Goal: Information Seeking & Learning: Learn about a topic

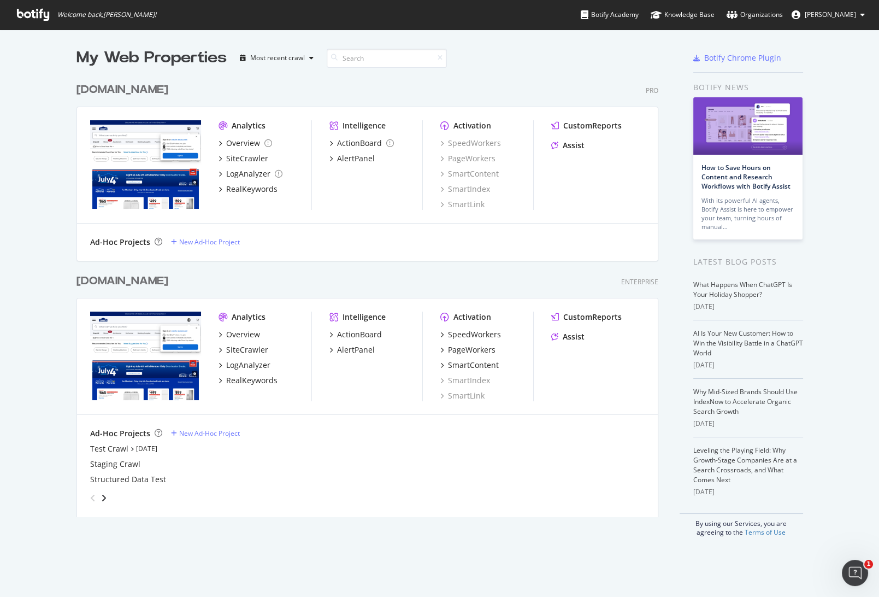
click at [168, 93] on div "[DOMAIN_NAME]" at bounding box center [122, 90] width 92 height 16
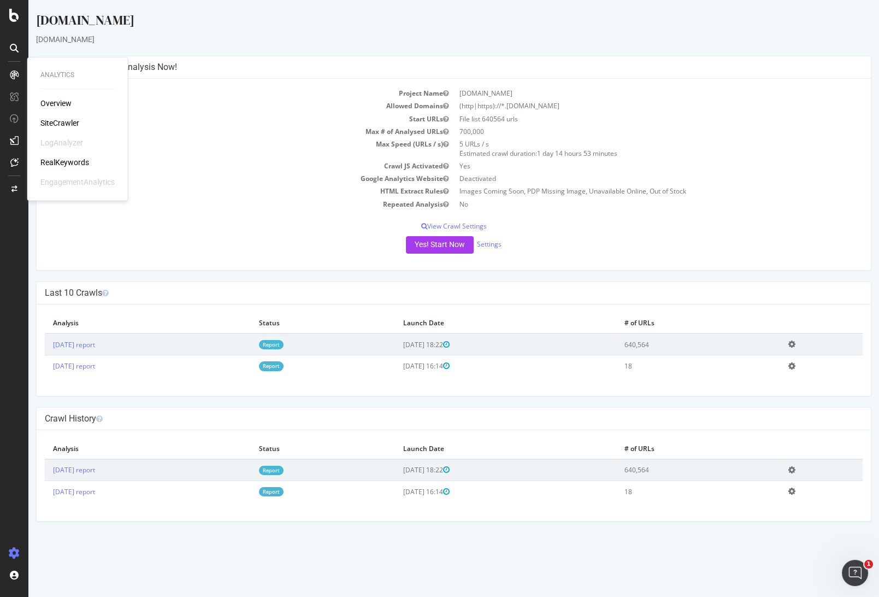
click at [70, 161] on div "RealKeywords" at bounding box center [64, 162] width 49 height 11
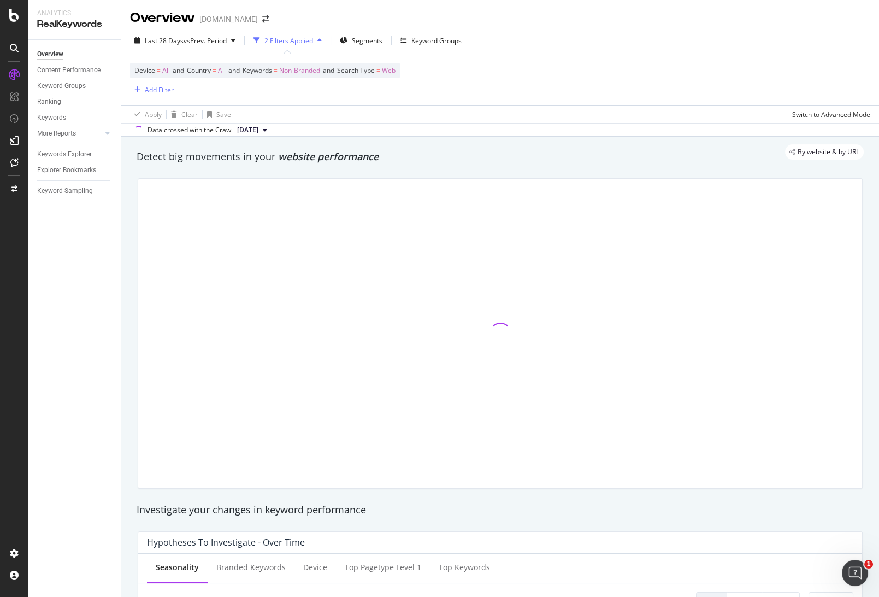
click at [396, 72] on span "Web" at bounding box center [389, 70] width 14 height 15
click at [379, 95] on div "Web" at bounding box center [417, 95] width 120 height 17
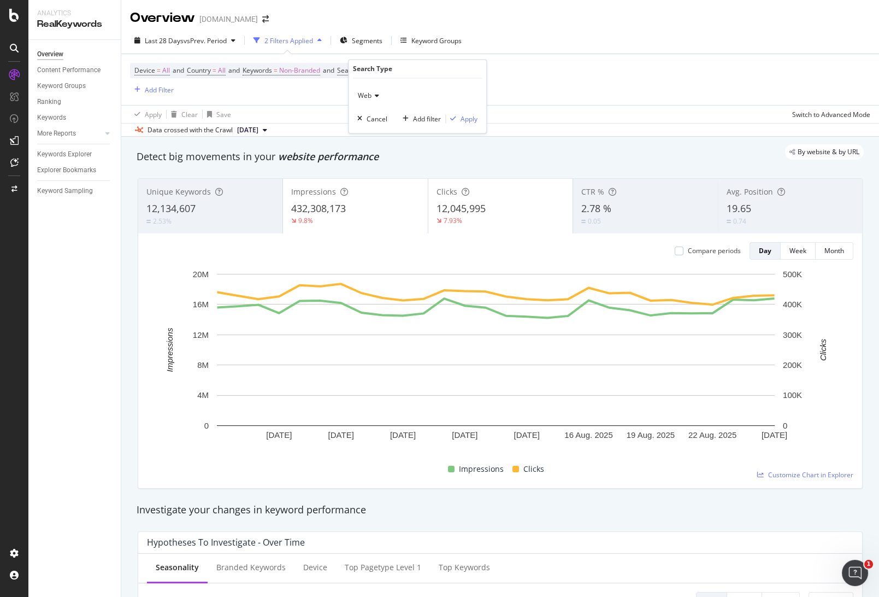
click at [379, 94] on icon at bounding box center [376, 96] width 8 height 7
click at [416, 95] on div "Web" at bounding box center [417, 95] width 120 height 17
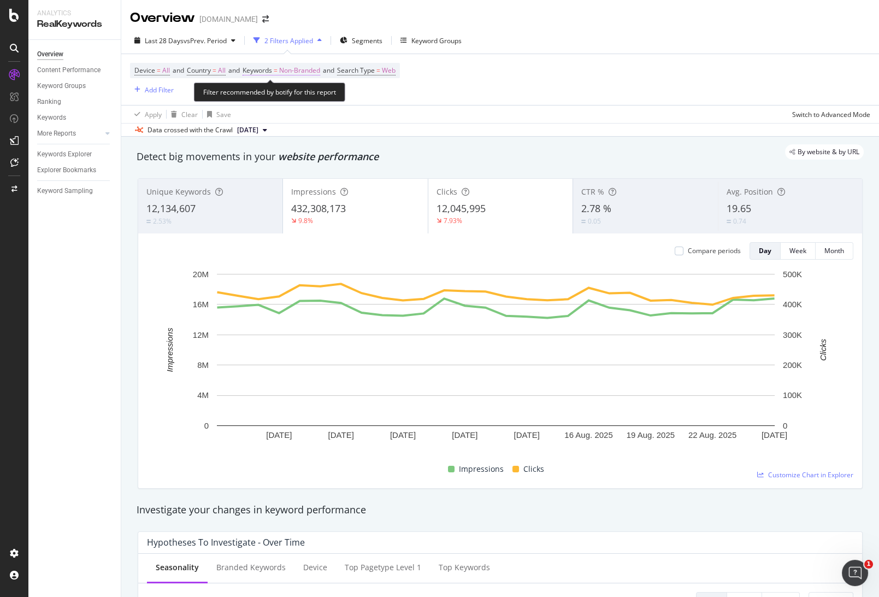
click at [311, 73] on span "Non-Branded" at bounding box center [299, 70] width 41 height 15
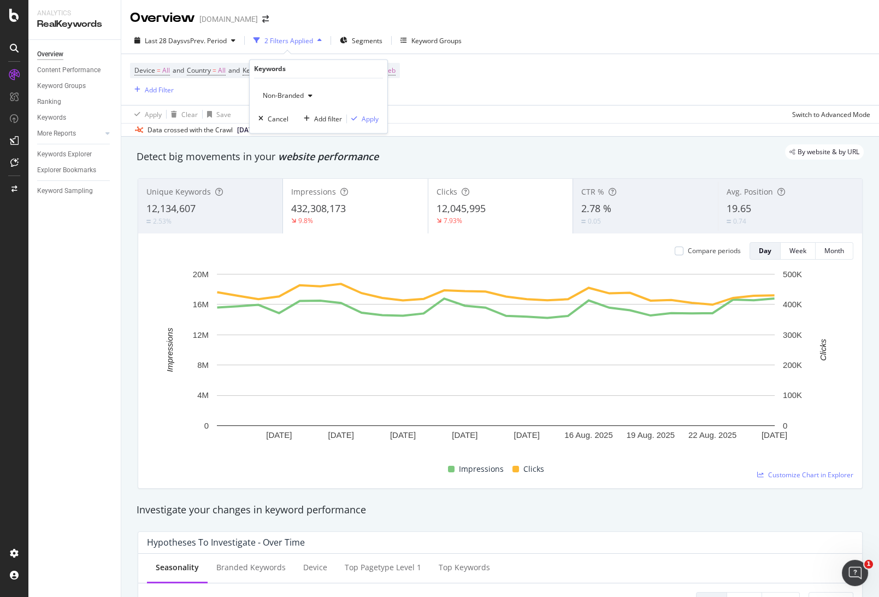
click at [300, 90] on div "Non-Branded" at bounding box center [287, 96] width 58 height 16
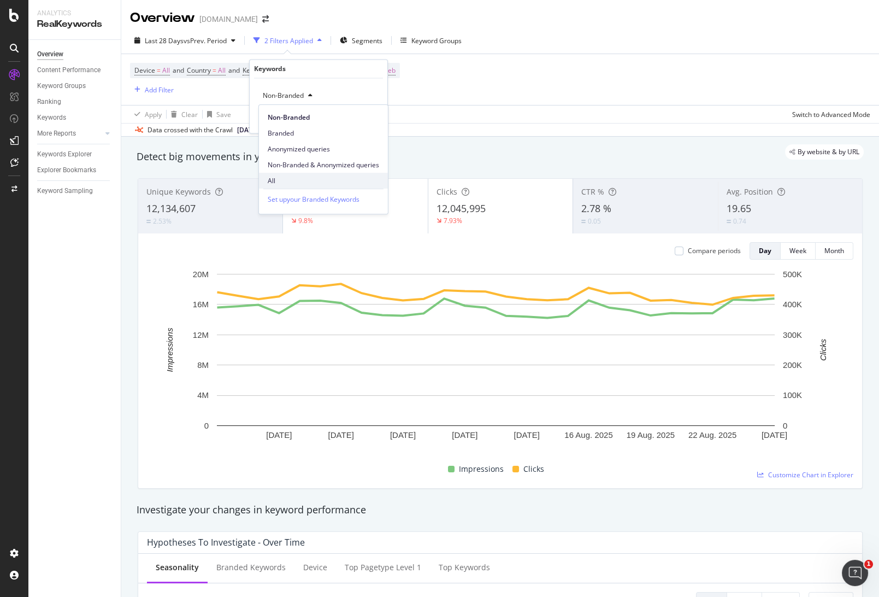
click at [275, 183] on span "All" at bounding box center [323, 181] width 111 height 10
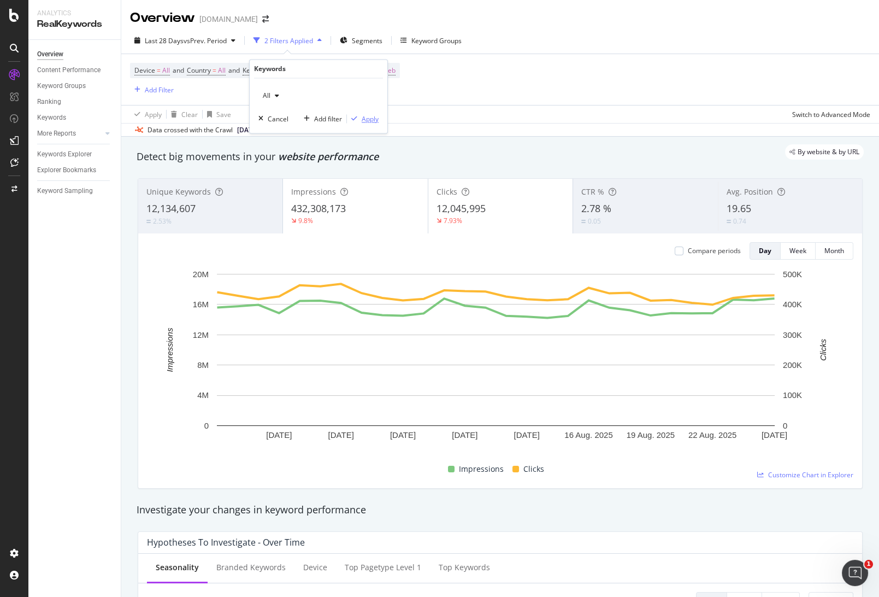
click at [371, 119] on div "Apply" at bounding box center [370, 118] width 17 height 9
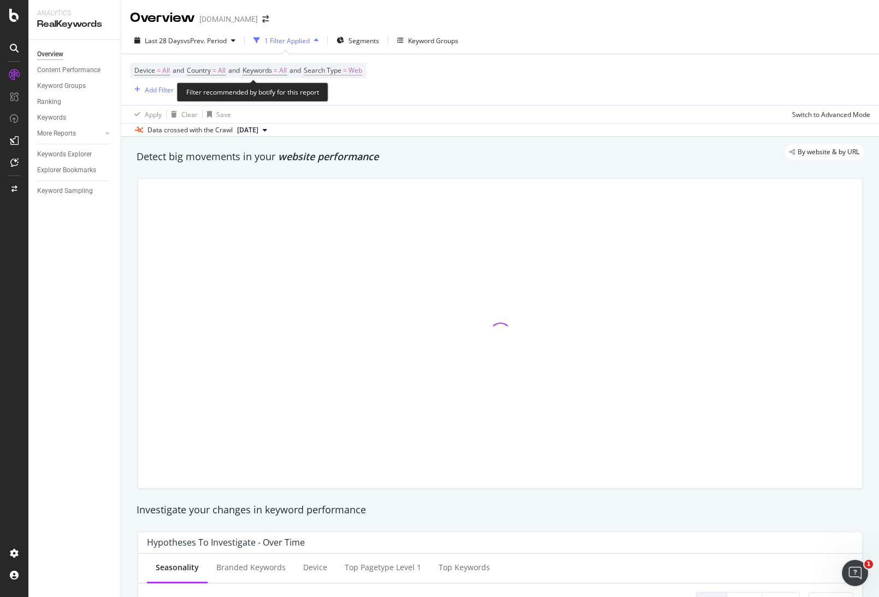
click at [362, 71] on span "Web" at bounding box center [356, 70] width 14 height 15
click at [338, 95] on icon at bounding box center [342, 96] width 8 height 7
click at [494, 68] on div "Device = All and Country = All and Keywords = All and Search Type = Web Add Fil…" at bounding box center [500, 79] width 740 height 51
click at [157, 88] on div "Add Filter" at bounding box center [159, 89] width 29 height 9
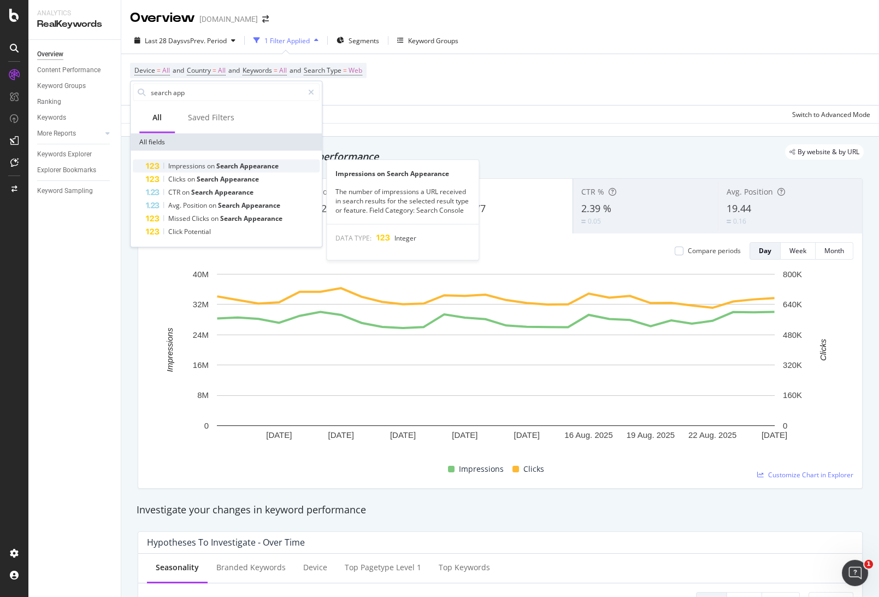
type input "search app"
click at [247, 166] on span "Appearance" at bounding box center [259, 165] width 39 height 9
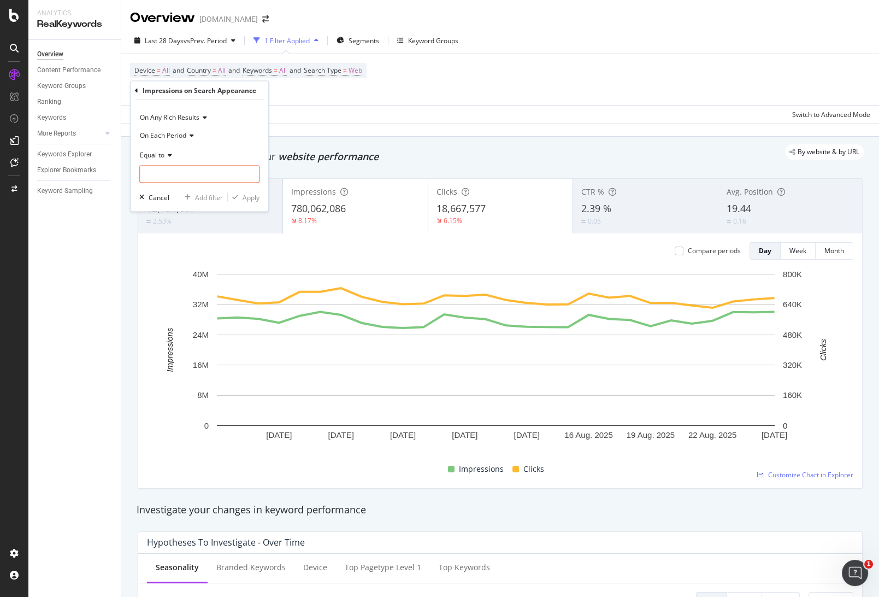
click at [164, 152] on span "Equal to" at bounding box center [152, 154] width 25 height 9
click at [179, 134] on span "On Each Period" at bounding box center [163, 134] width 46 height 9
click at [191, 121] on div "On Any Rich Results" at bounding box center [199, 117] width 120 height 17
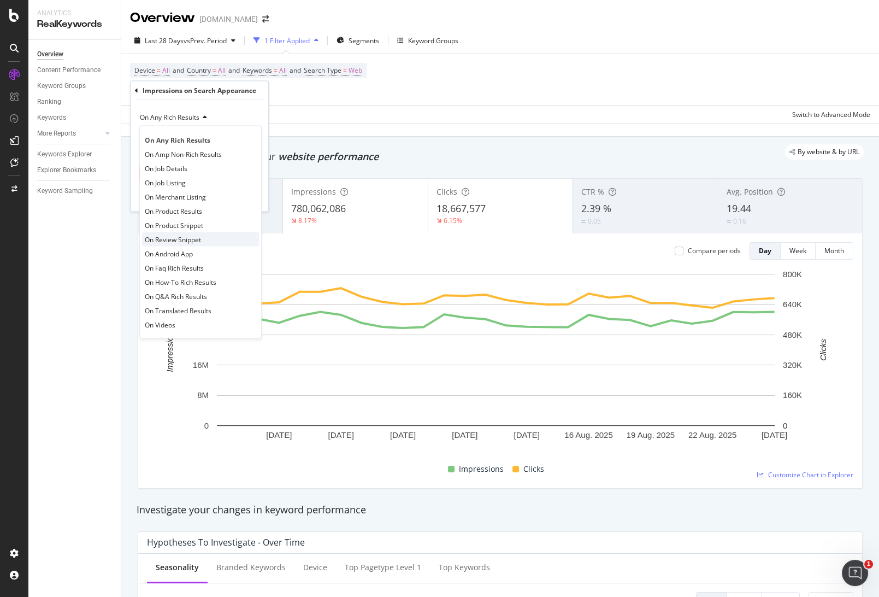
click at [191, 236] on span "On Review Snippet" at bounding box center [173, 238] width 56 height 9
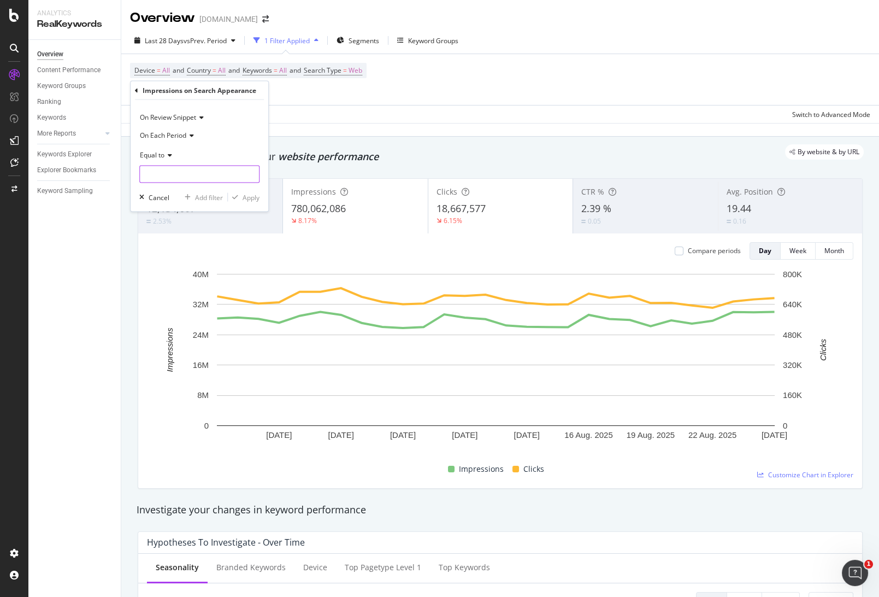
click at [174, 169] on input "number" at bounding box center [199, 174] width 120 height 17
click at [161, 154] on span "Equal to" at bounding box center [152, 154] width 25 height 9
click at [171, 232] on span "Greater than" at bounding box center [164, 233] width 39 height 9
click at [184, 174] on input "number" at bounding box center [199, 174] width 120 height 17
type input "0"
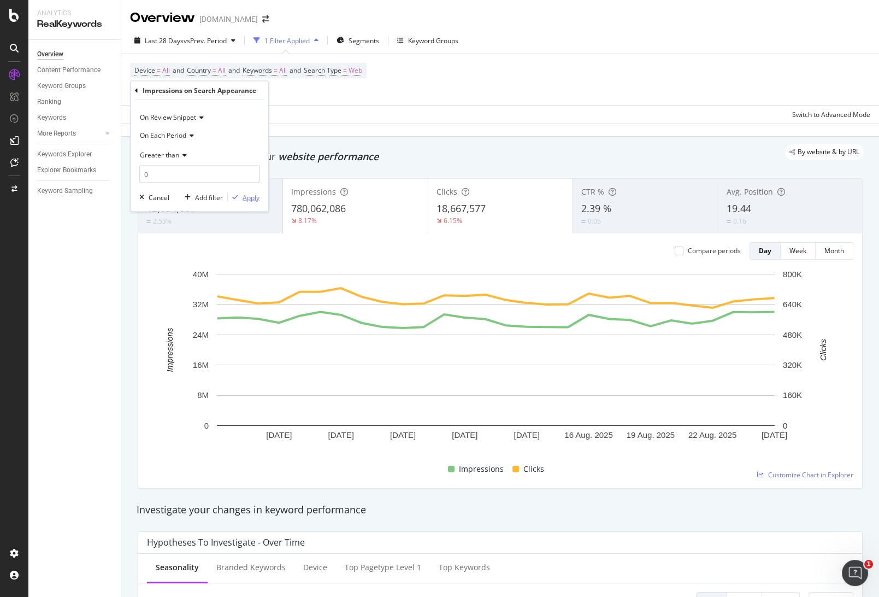
click at [245, 197] on div "Apply" at bounding box center [251, 196] width 17 height 9
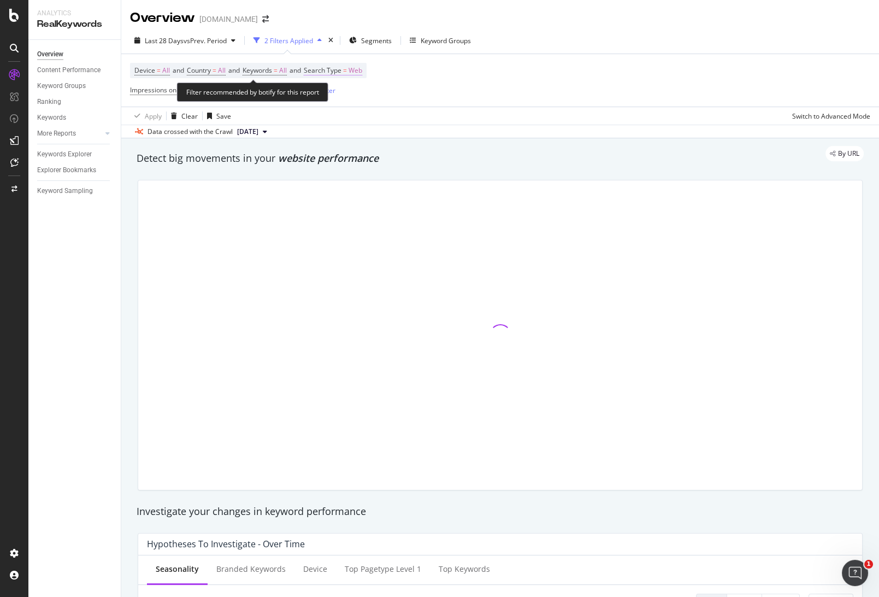
click at [341, 67] on span "Search Type" at bounding box center [323, 70] width 38 height 9
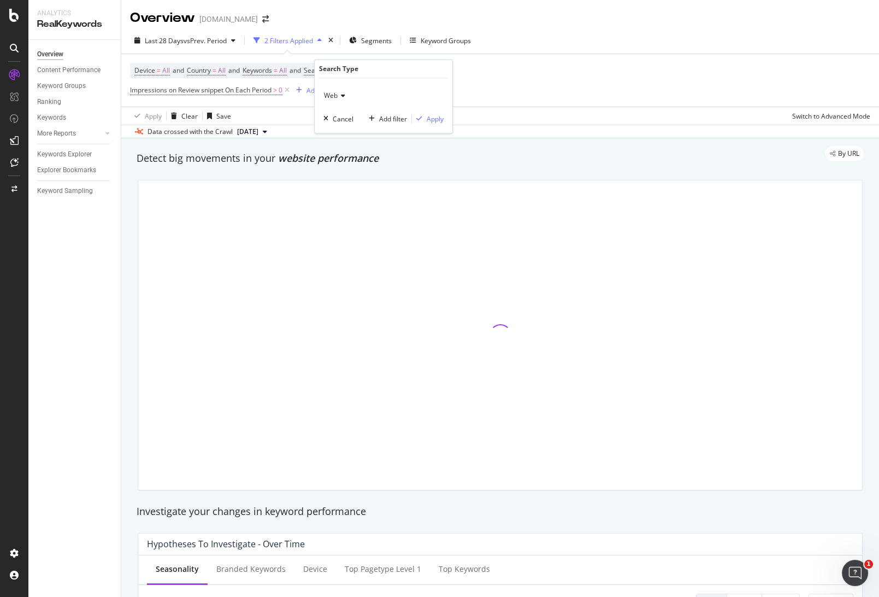
click at [339, 94] on icon at bounding box center [342, 96] width 8 height 7
click at [503, 68] on div "Device = All and Country = All and Keywords = All and Search Type = Web Impress…" at bounding box center [500, 80] width 740 height 52
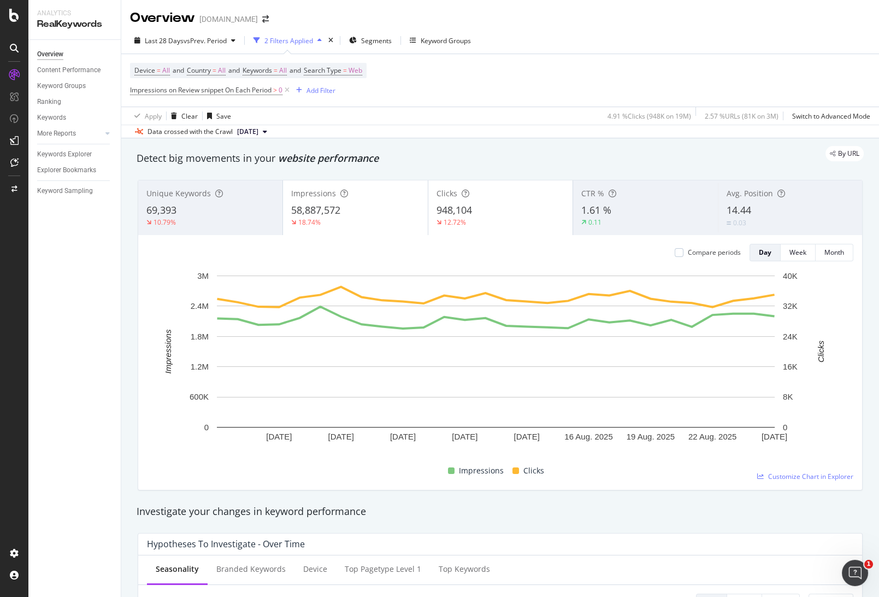
click at [183, 195] on span "Unique Keywords" at bounding box center [178, 193] width 64 height 10
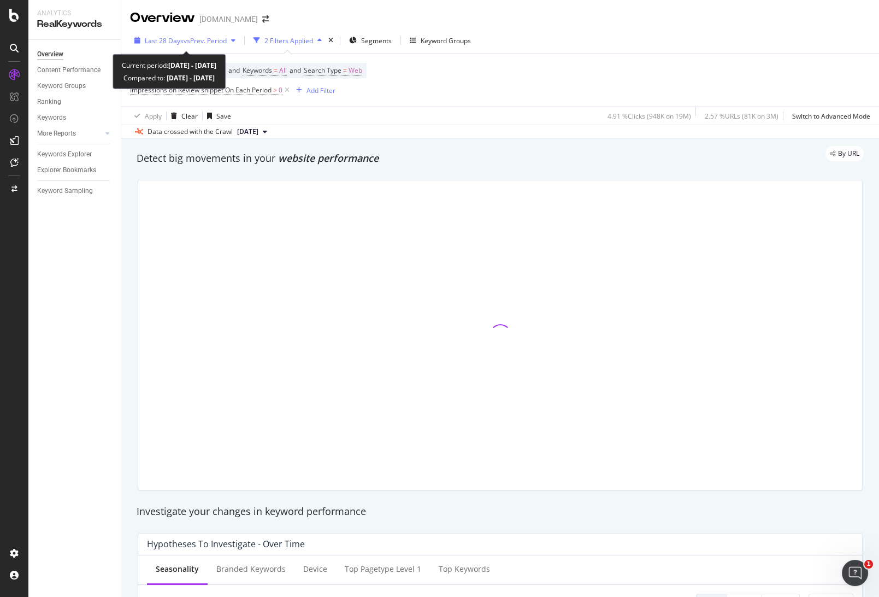
click at [192, 38] on span "vs Prev. Period" at bounding box center [205, 40] width 43 height 9
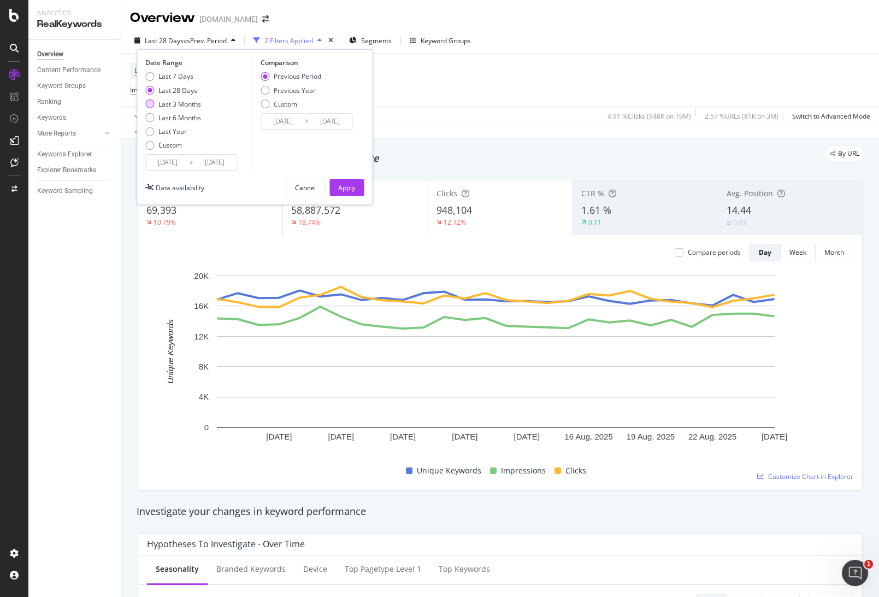
click at [181, 104] on div "Last 3 Months" at bounding box center [179, 103] width 43 height 9
type input "[DATE]"
click at [302, 86] on div "Previous Year" at bounding box center [295, 90] width 42 height 9
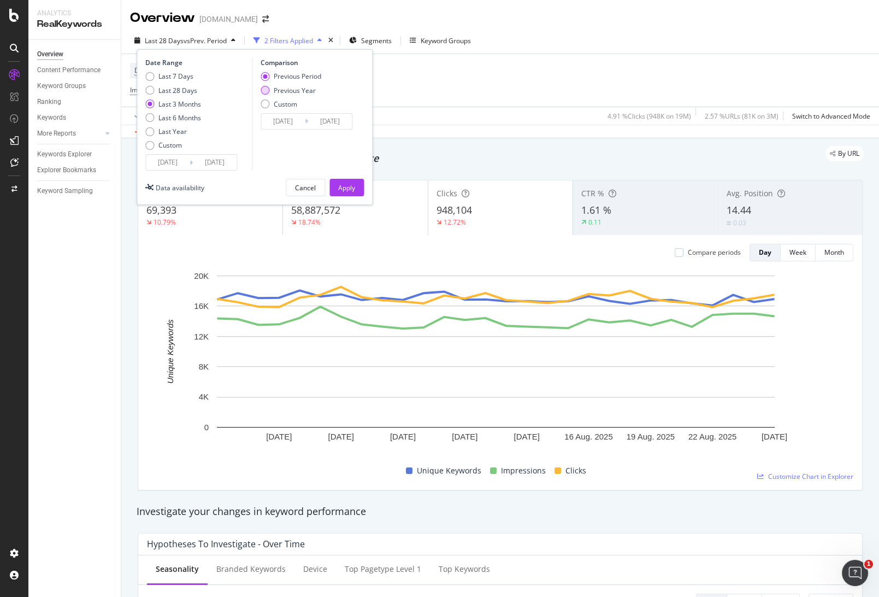
type input "[DATE]"
click at [352, 184] on div "Apply" at bounding box center [346, 187] width 17 height 9
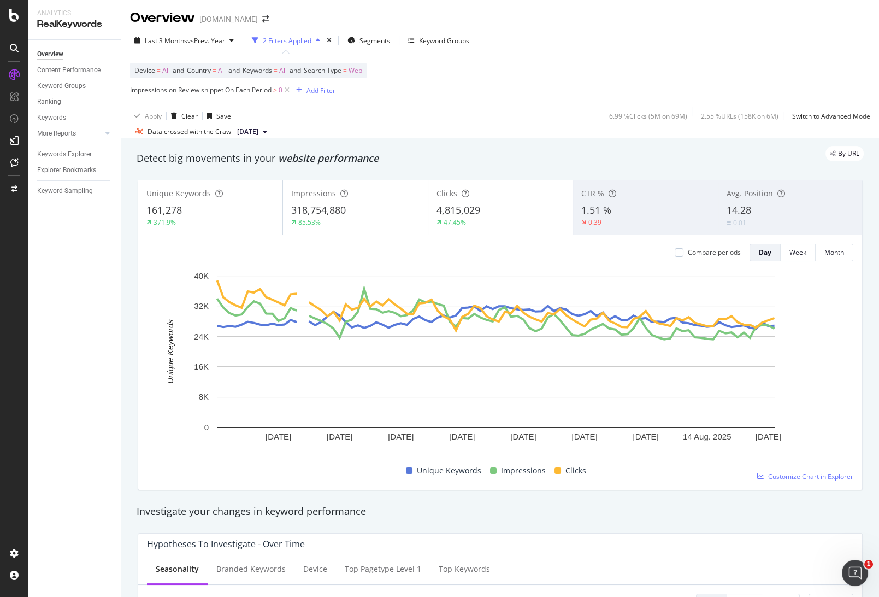
click at [439, 117] on div "Apply Clear Save 6.99 % Clicks ( 5M on 69M ) 2.55 % URLs ( 158K on 6M ) Switch …" at bounding box center [500, 116] width 758 height 18
click at [675, 250] on div at bounding box center [679, 252] width 9 height 9
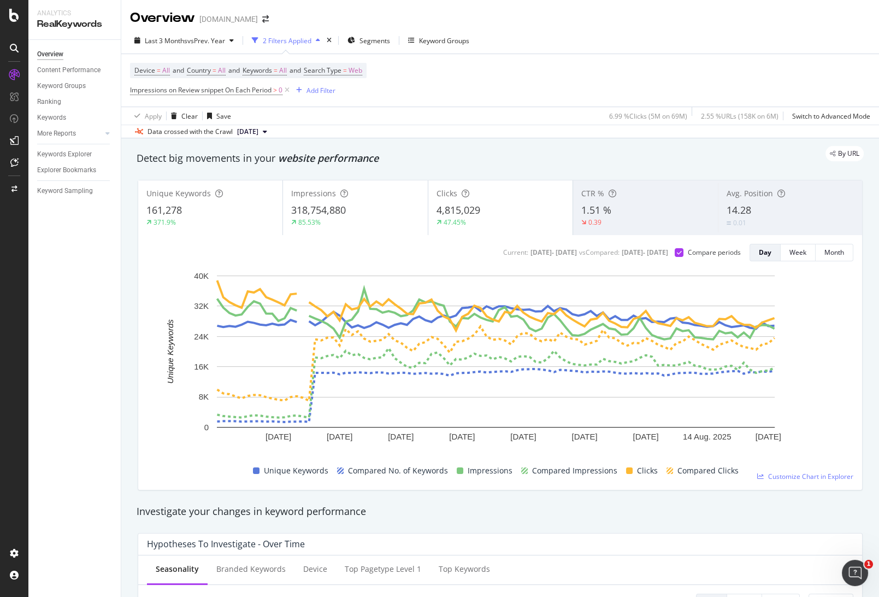
drag, startPoint x: 486, startPoint y: 154, endPoint x: 491, endPoint y: 155, distance: 5.5
click at [486, 154] on div "By URL" at bounding box center [495, 153] width 738 height 15
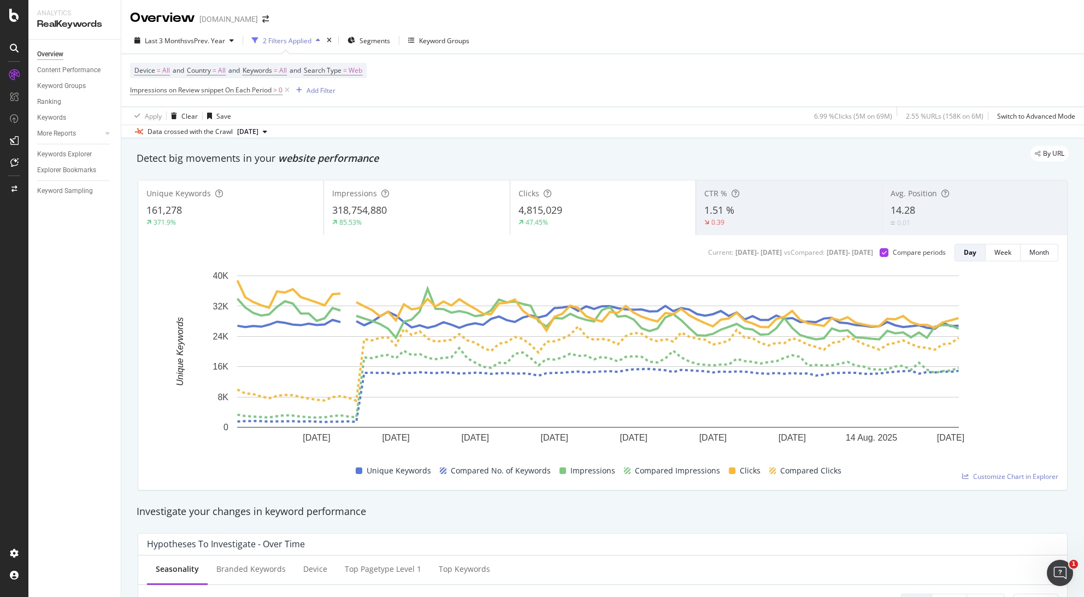
click at [264, 226] on div "371.9%" at bounding box center [230, 222] width 169 height 10
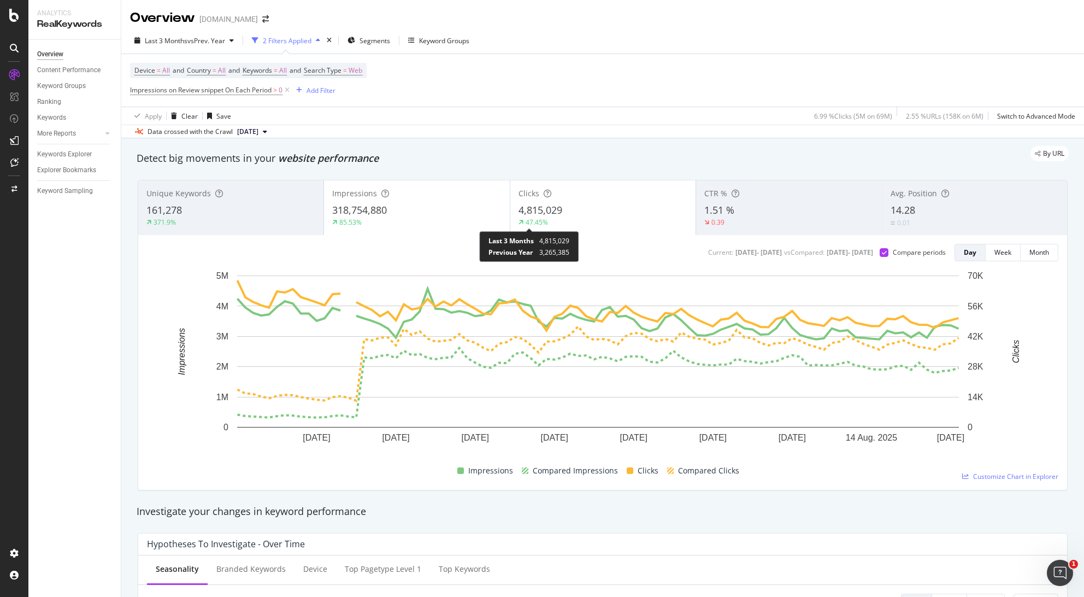
click at [535, 219] on div "47.45%" at bounding box center [537, 221] width 22 height 9
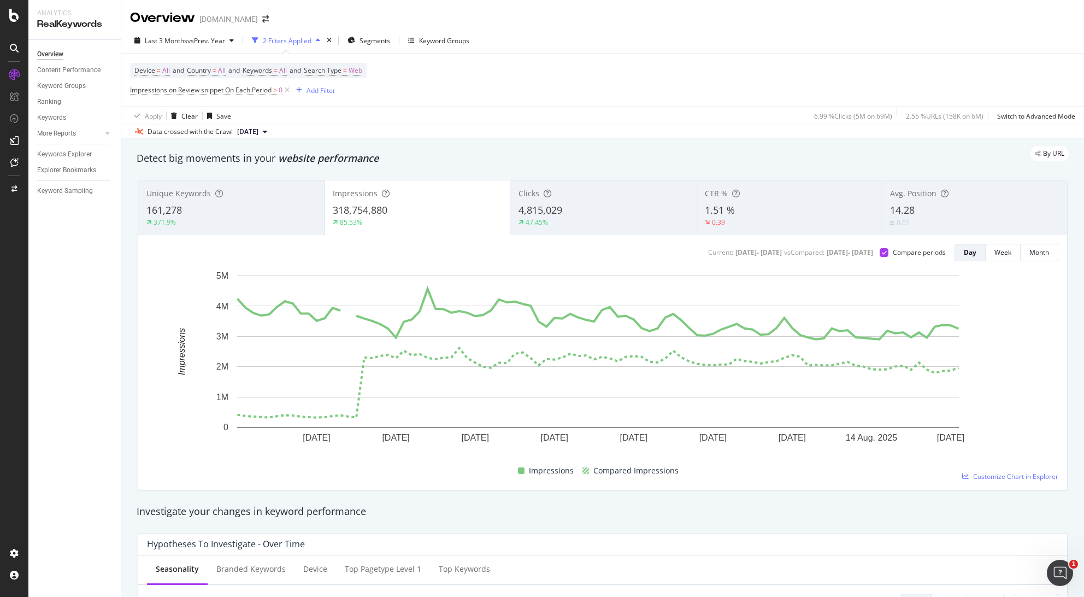
click at [176, 225] on div "371.9%" at bounding box center [230, 222] width 169 height 10
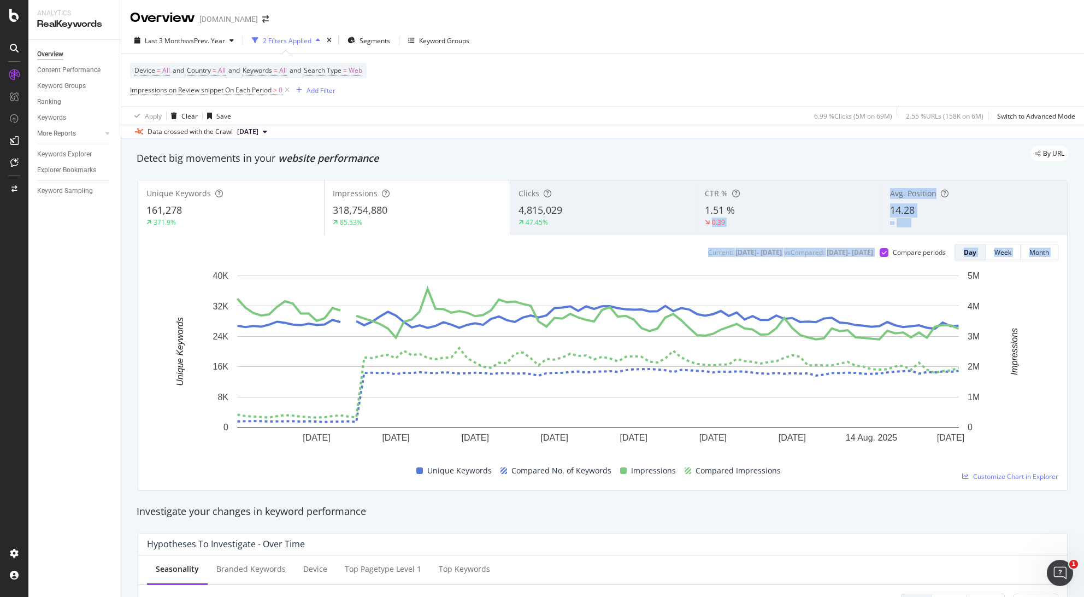
drag, startPoint x: 937, startPoint y: 340, endPoint x: 851, endPoint y: 202, distance: 163.0
click at [851, 202] on div "Unique Keywords 161,278 371.9% Impressions 318,754,880 85.53% Clicks 4,815,029 …" at bounding box center [602, 334] width 929 height 309
click at [879, 252] on div "Week" at bounding box center [1002, 252] width 17 height 9
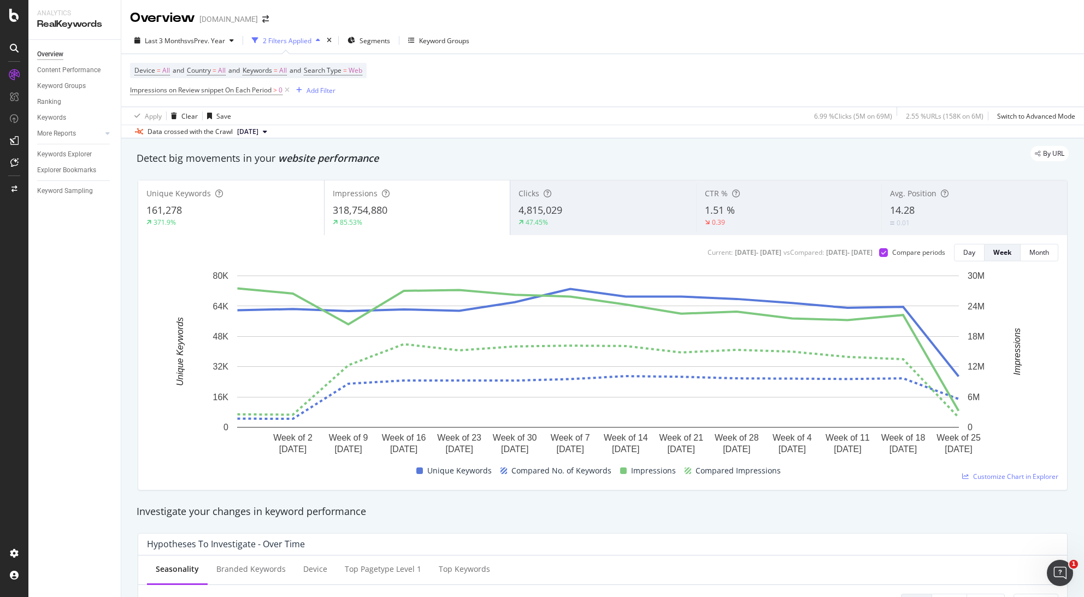
click at [449, 149] on div "By URL" at bounding box center [597, 153] width 943 height 15
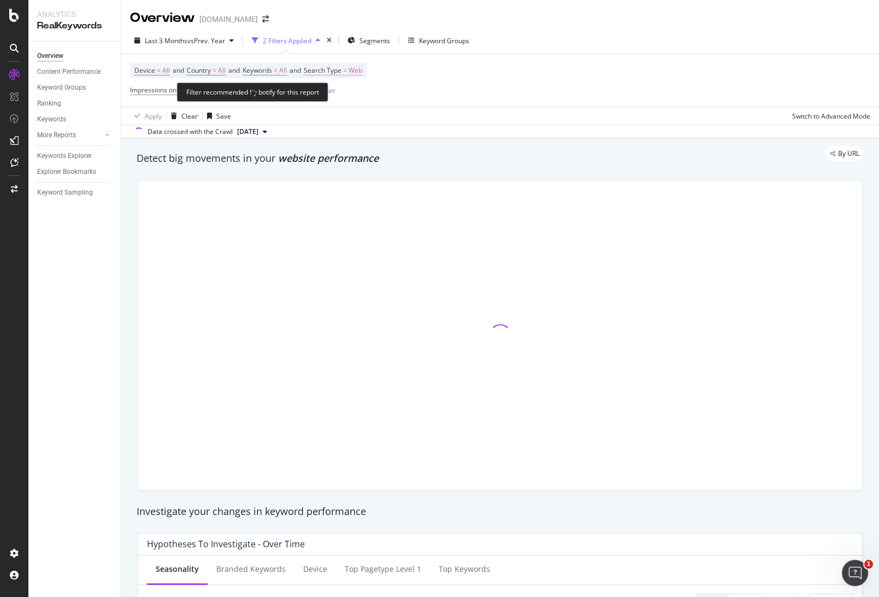
click at [340, 70] on span "Search Type" at bounding box center [323, 70] width 38 height 9
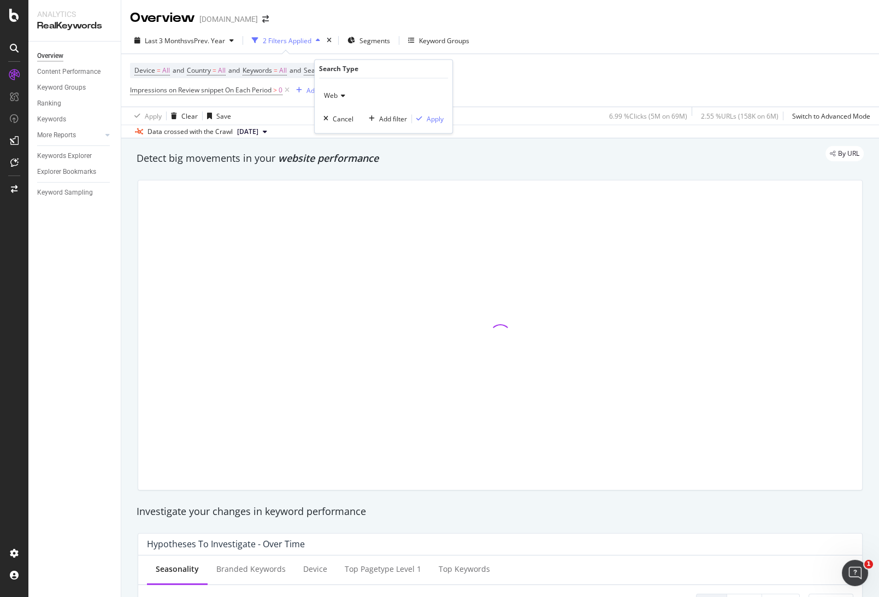
click at [339, 96] on icon at bounding box center [342, 96] width 8 height 7
click at [338, 95] on icon at bounding box center [342, 96] width 8 height 7
click at [332, 119] on span "All" at bounding box center [333, 118] width 8 height 9
click at [434, 117] on div "Apply" at bounding box center [435, 118] width 17 height 9
